Goal: Information Seeking & Learning: Check status

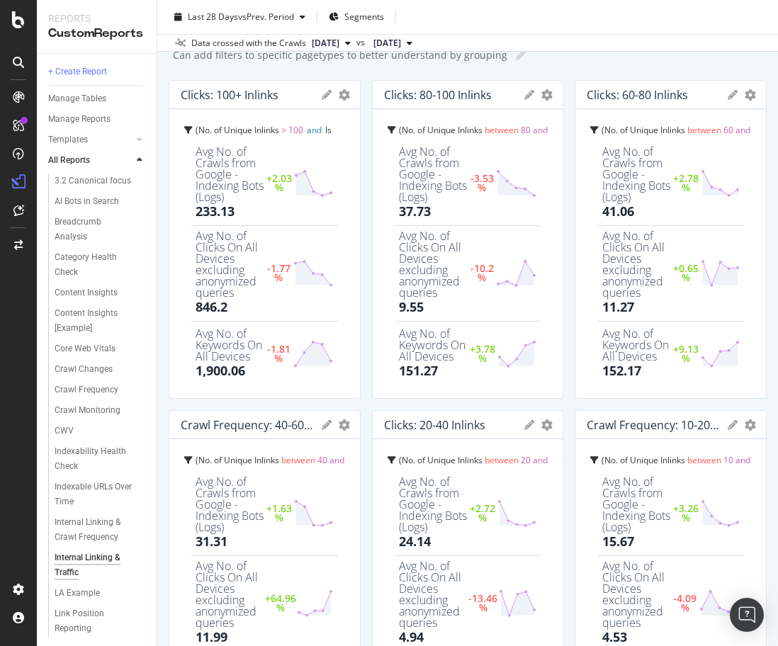
scroll to position [67, 0]
